Goal: Communication & Community: Answer question/provide support

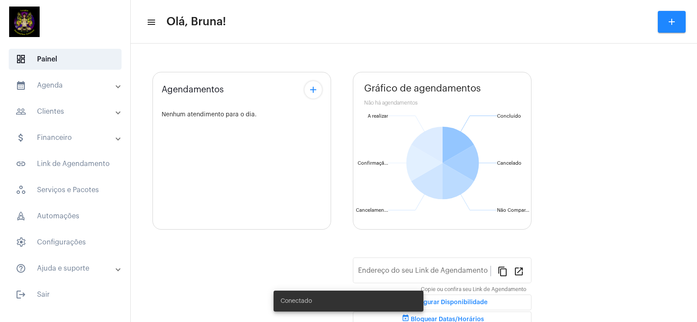
type input "[URL][DOMAIN_NAME]"
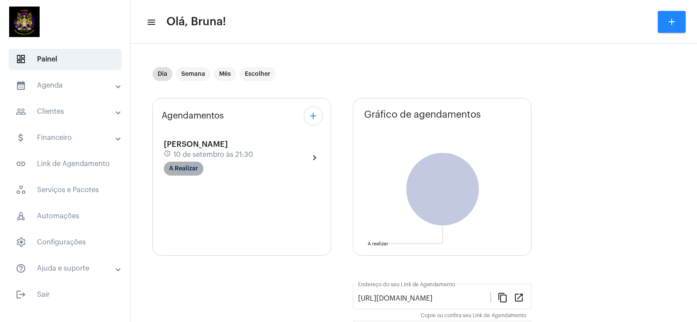
click at [186, 168] on mat-chip "A Realizar" at bounding box center [184, 169] width 40 height 14
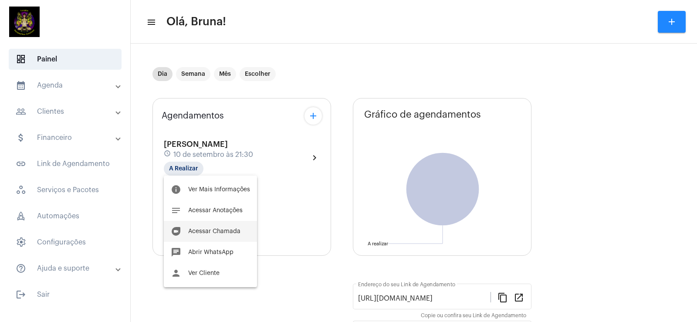
click at [215, 231] on span "Acessar Chamada" at bounding box center [214, 231] width 52 height 6
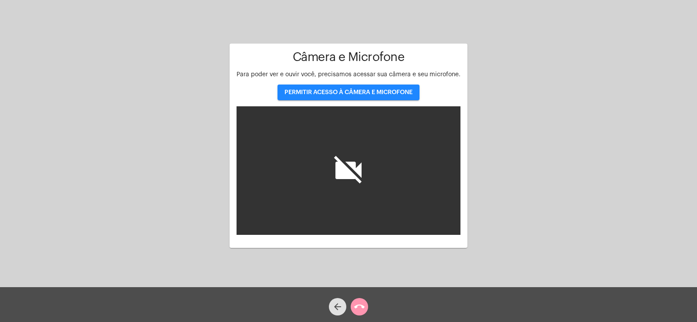
click at [372, 92] on span "PERMITIR ACESSO À CÂMERA E MICROFONE" at bounding box center [348, 92] width 128 height 6
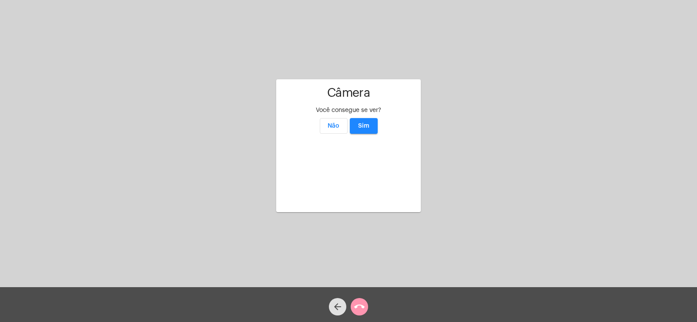
click at [371, 118] on button "Sim" at bounding box center [364, 126] width 28 height 16
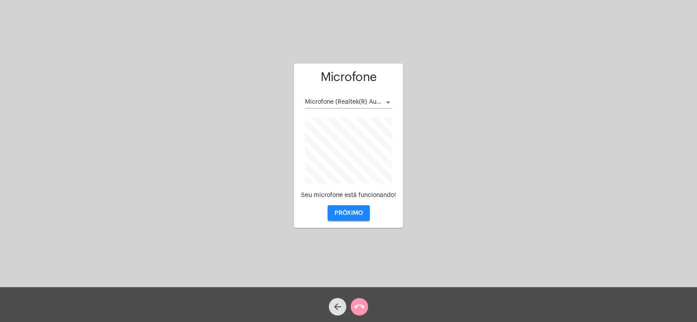
click at [363, 210] on button "PRÓXIMO" at bounding box center [349, 213] width 42 height 16
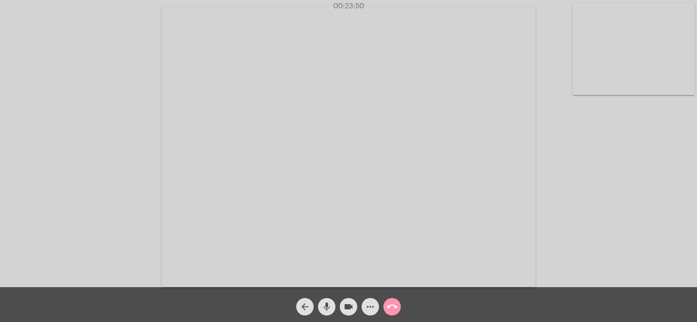
click at [329, 300] on span "mic" at bounding box center [326, 306] width 10 height 17
click at [328, 310] on mat-icon "mic_off" at bounding box center [326, 306] width 10 height 10
click at [387, 303] on mat-icon "call_end" at bounding box center [392, 306] width 10 height 10
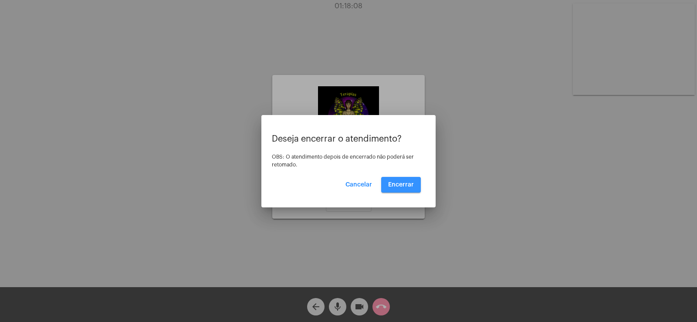
click at [408, 185] on span "Encerrar" at bounding box center [401, 185] width 26 height 6
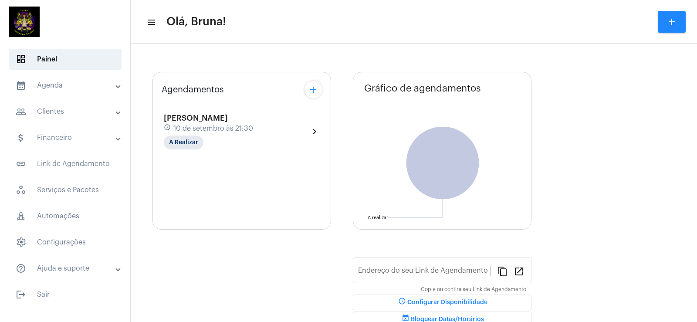
type input "[URL][DOMAIN_NAME]"
